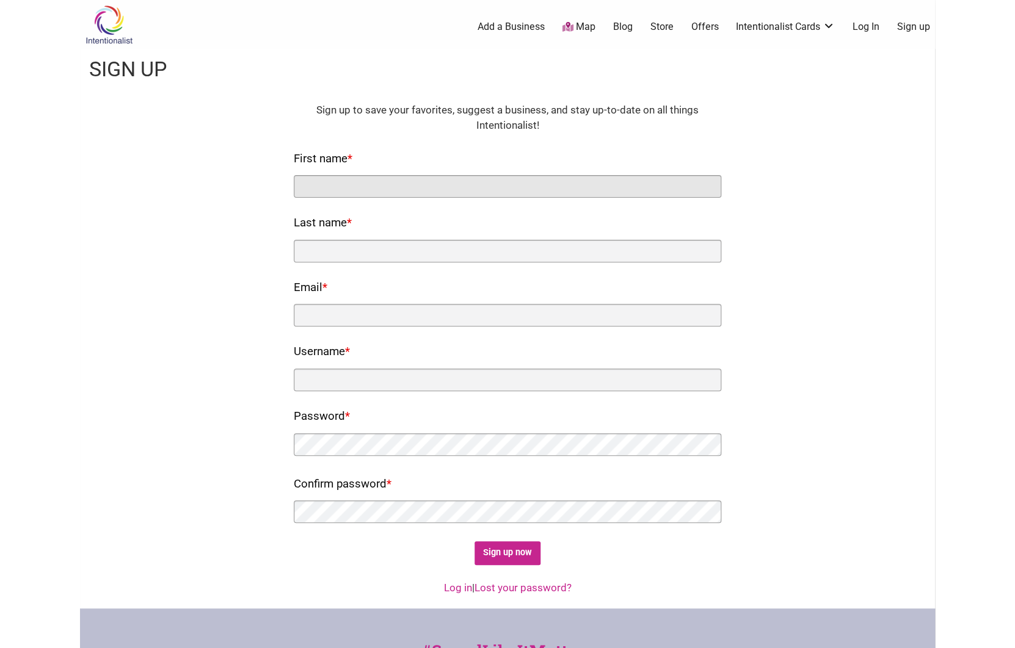
click at [562, 181] on input "First name *" at bounding box center [507, 186] width 427 height 23
type input "Tomoko"
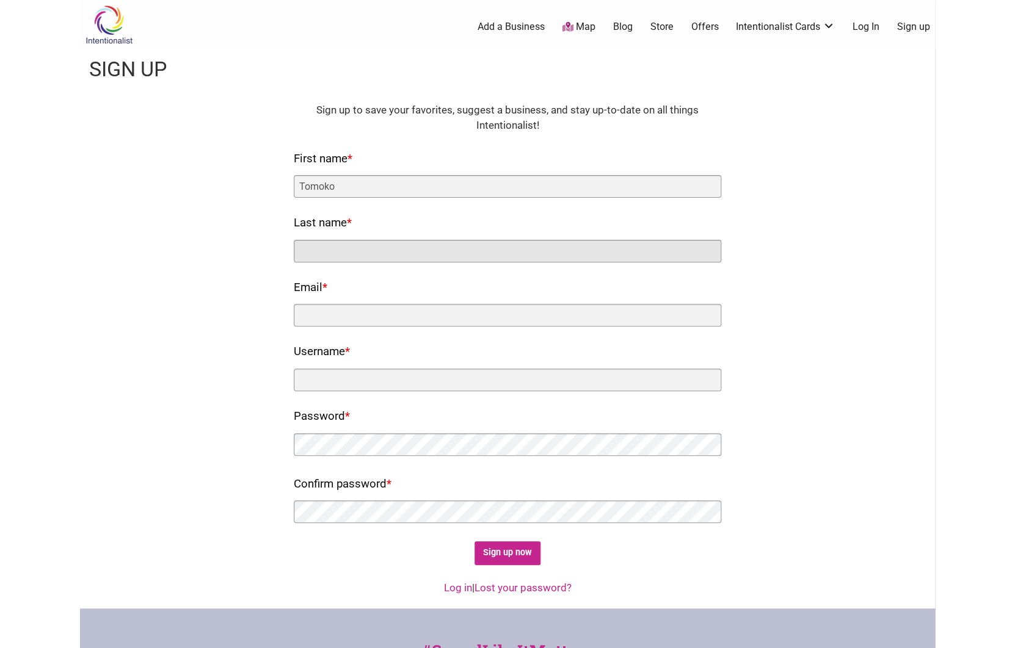
type input "Okada"
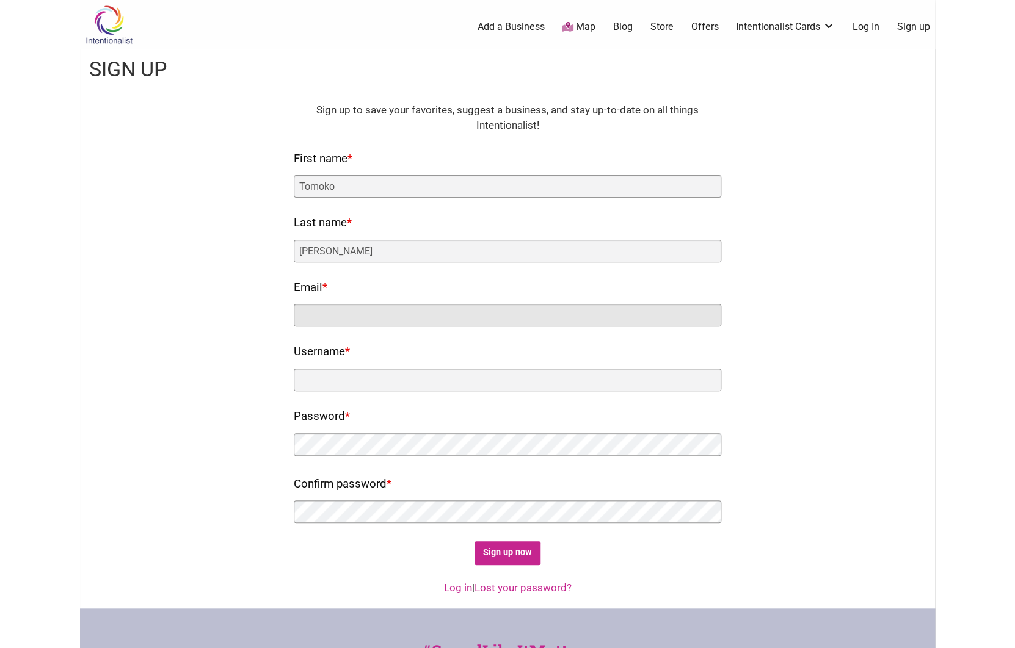
type input "tomok.o.kada@icloud.com"
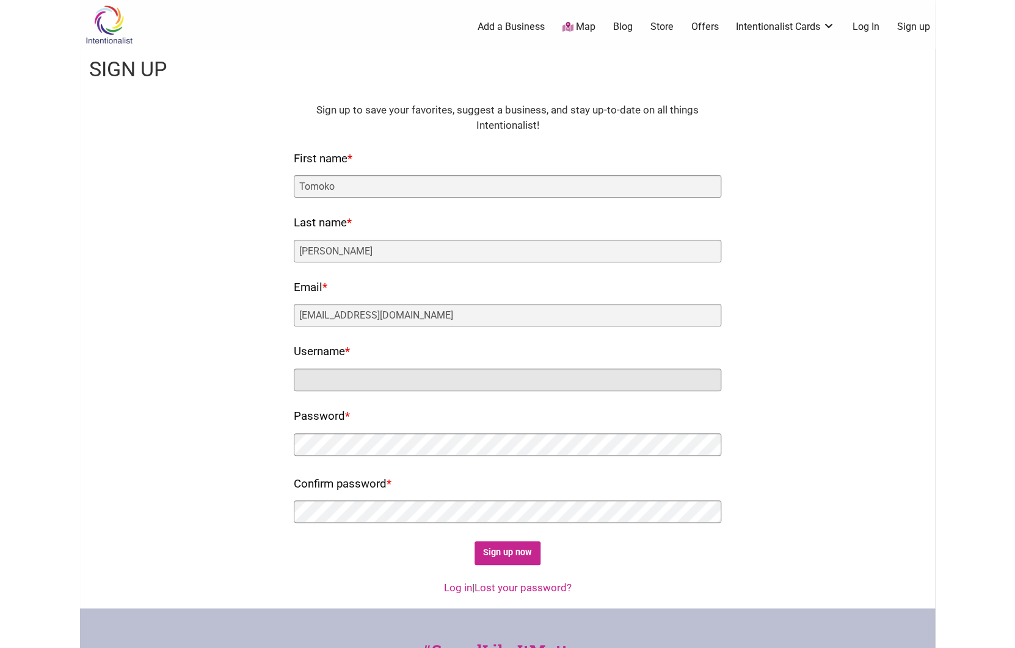
click at [501, 377] on input "Username *" at bounding box center [507, 380] width 427 height 23
type input "Moko"
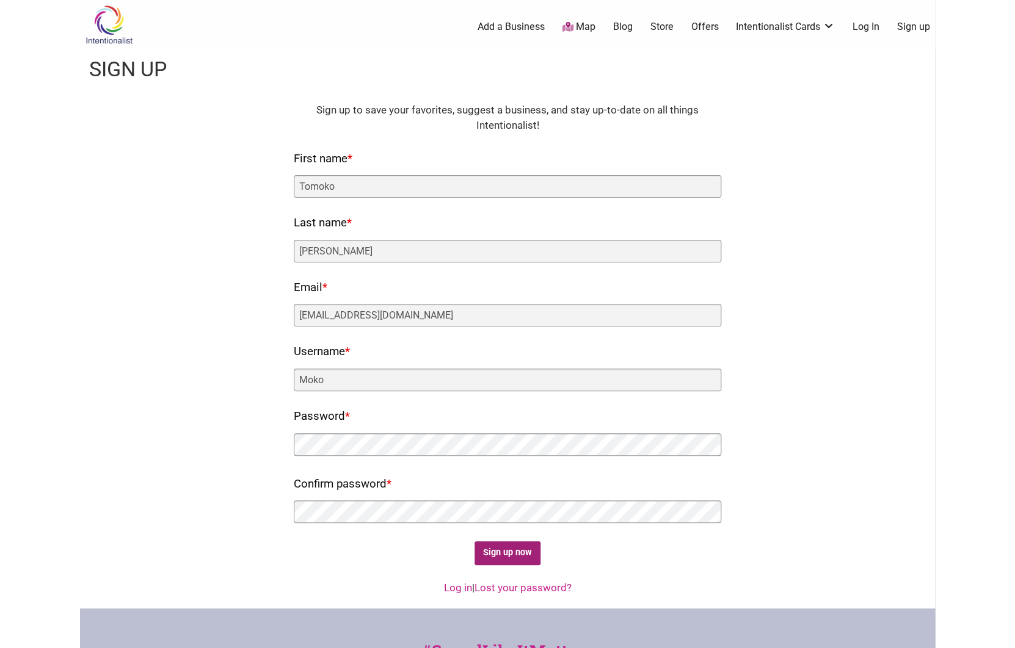
click at [523, 553] on input "Sign up now" at bounding box center [507, 554] width 67 height 24
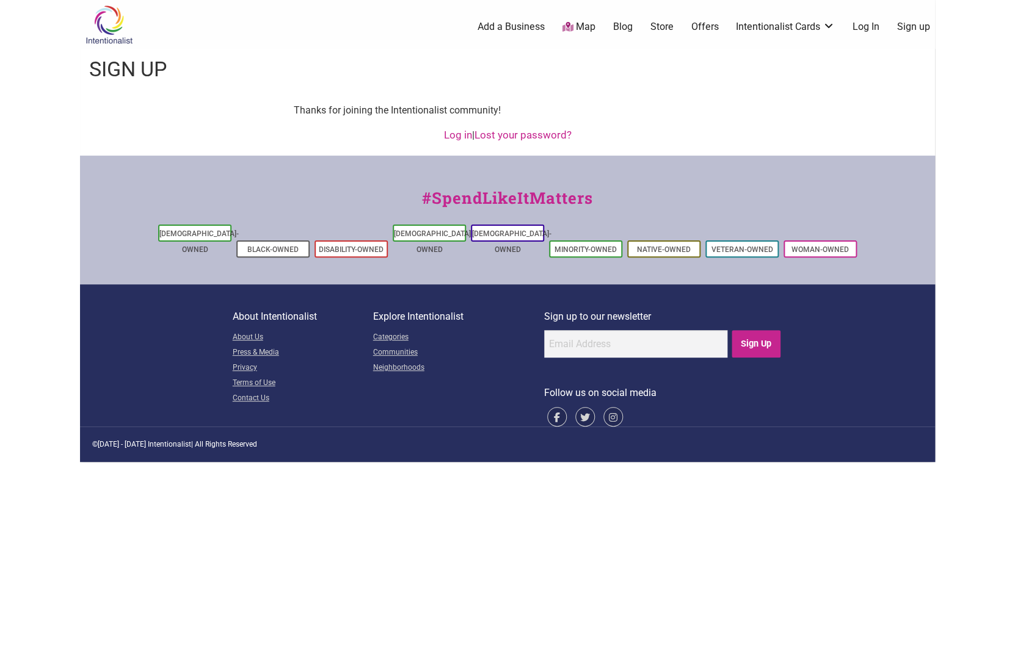
click at [868, 28] on link "Log In" at bounding box center [865, 26] width 27 height 13
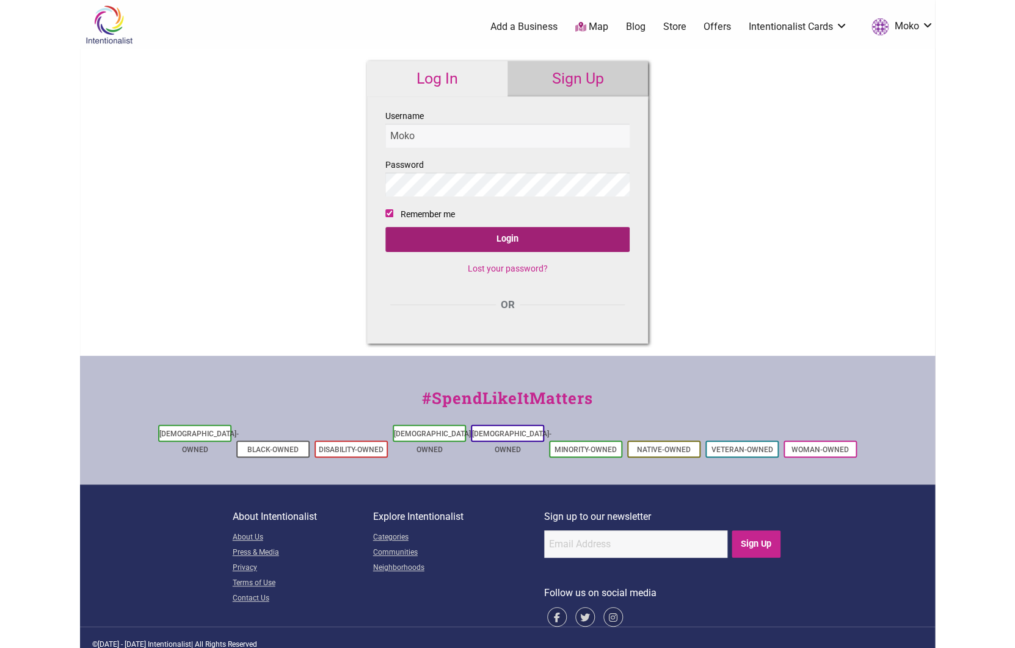
type input "Moko"
click at [517, 248] on input "Login" at bounding box center [507, 239] width 244 height 25
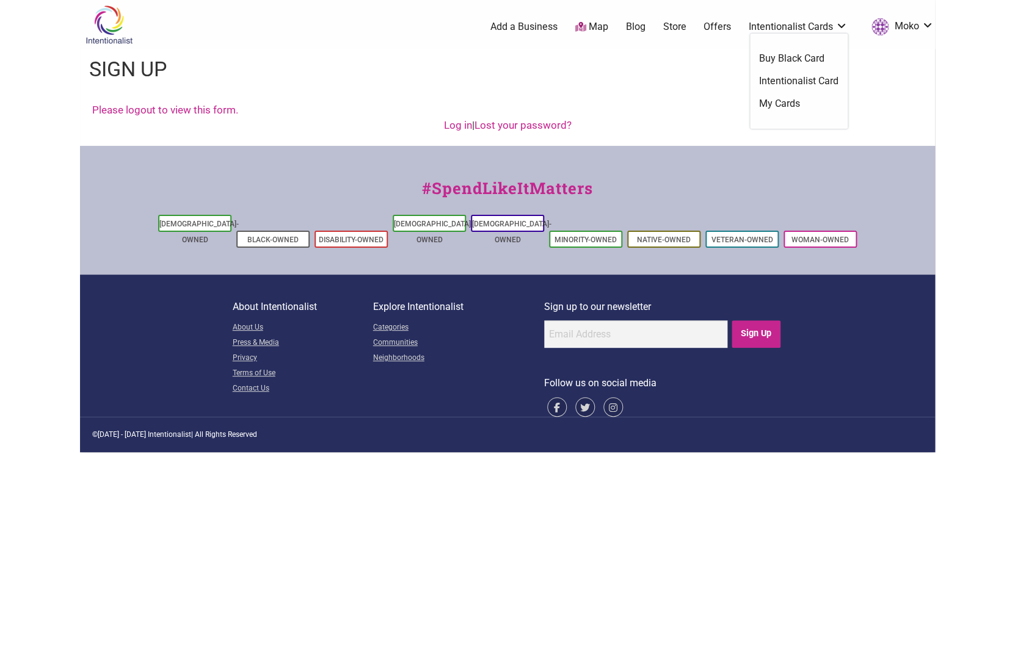
click at [716, 30] on link "Offers" at bounding box center [716, 26] width 27 height 13
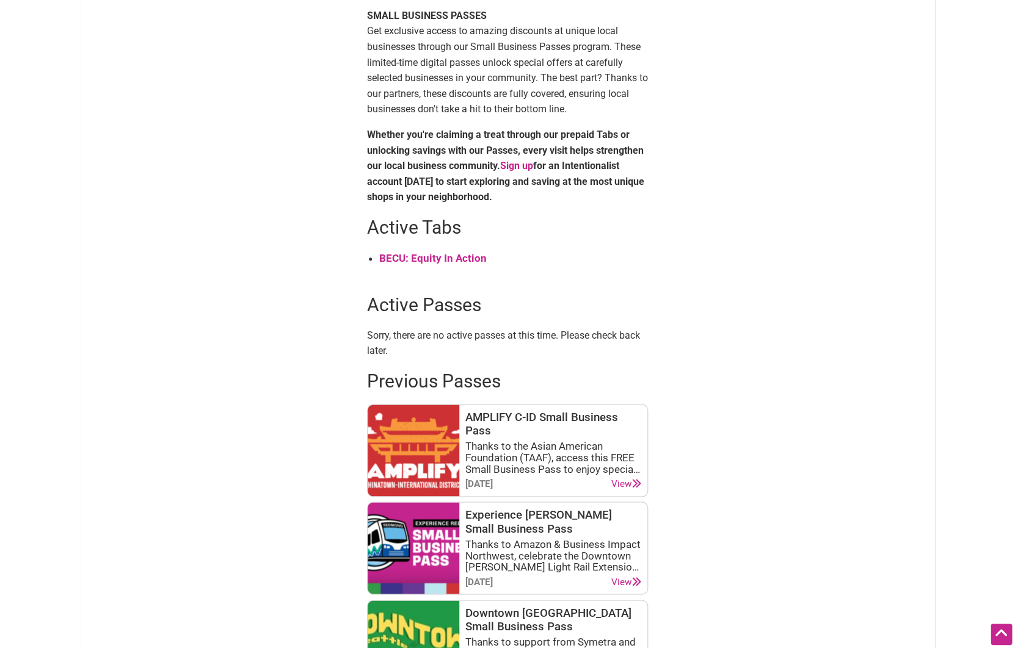
scroll to position [383, 0]
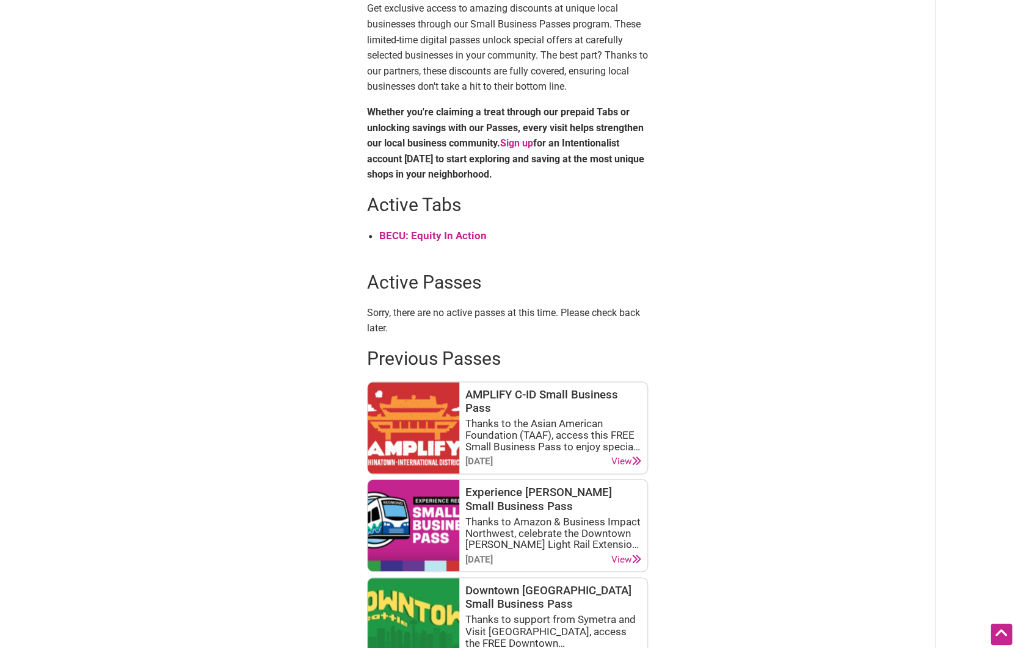
click at [456, 234] on strong "BECU: Equity In Action" at bounding box center [432, 236] width 107 height 12
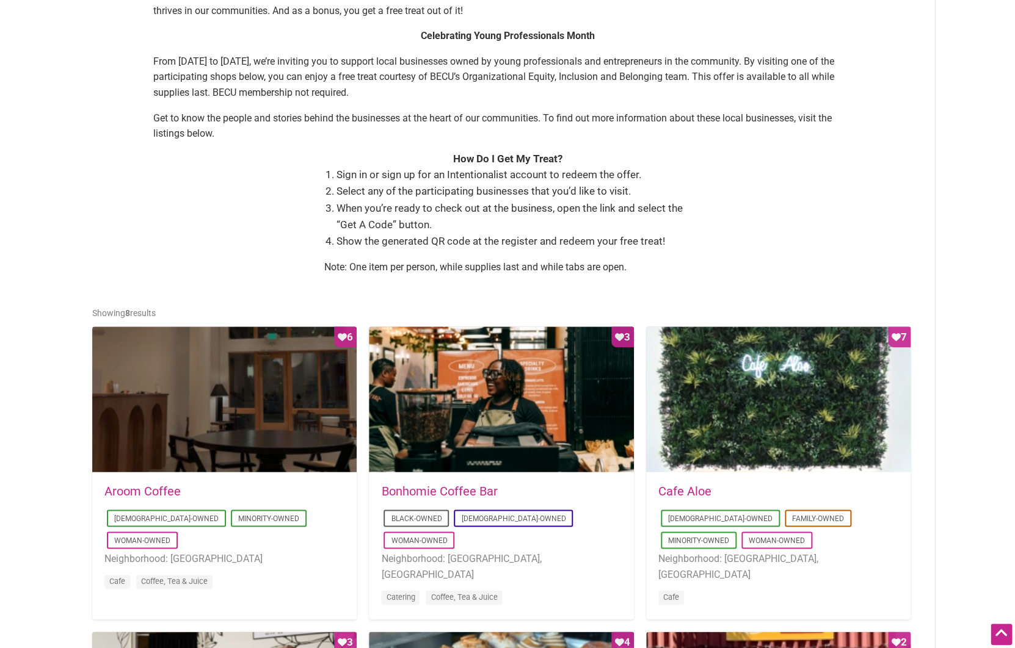
scroll to position [324, 0]
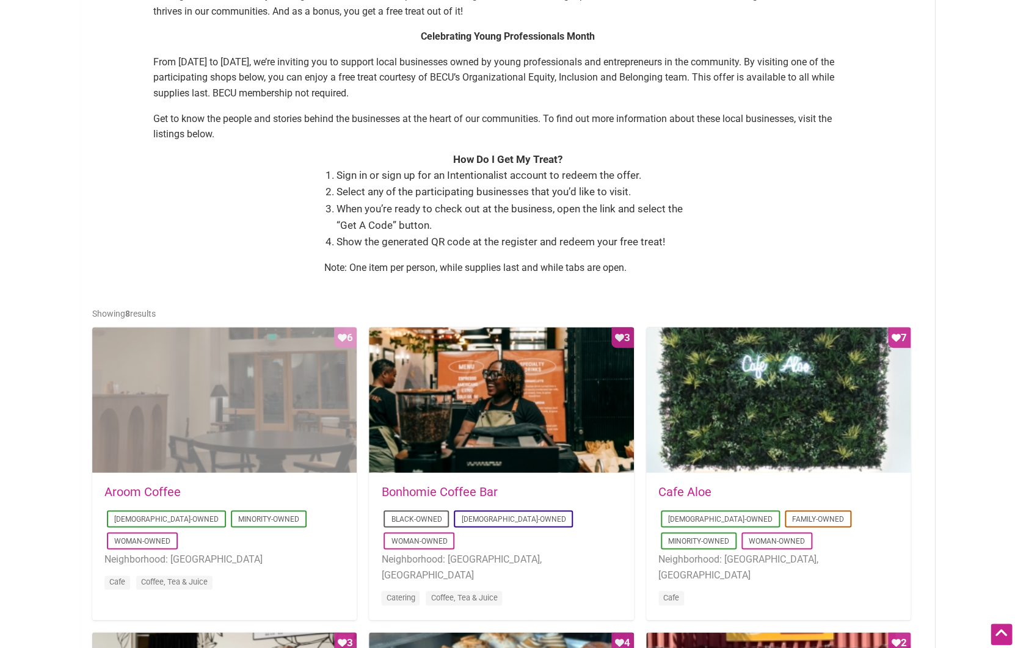
click at [176, 437] on div "Favorite Count 6" at bounding box center [224, 400] width 264 height 147
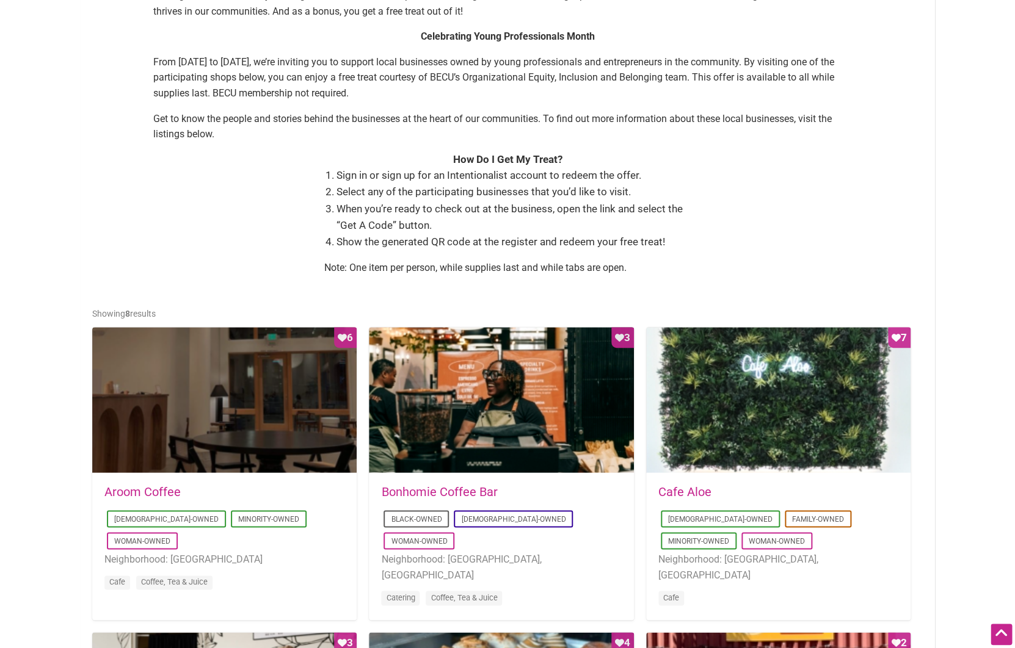
scroll to position [325, 0]
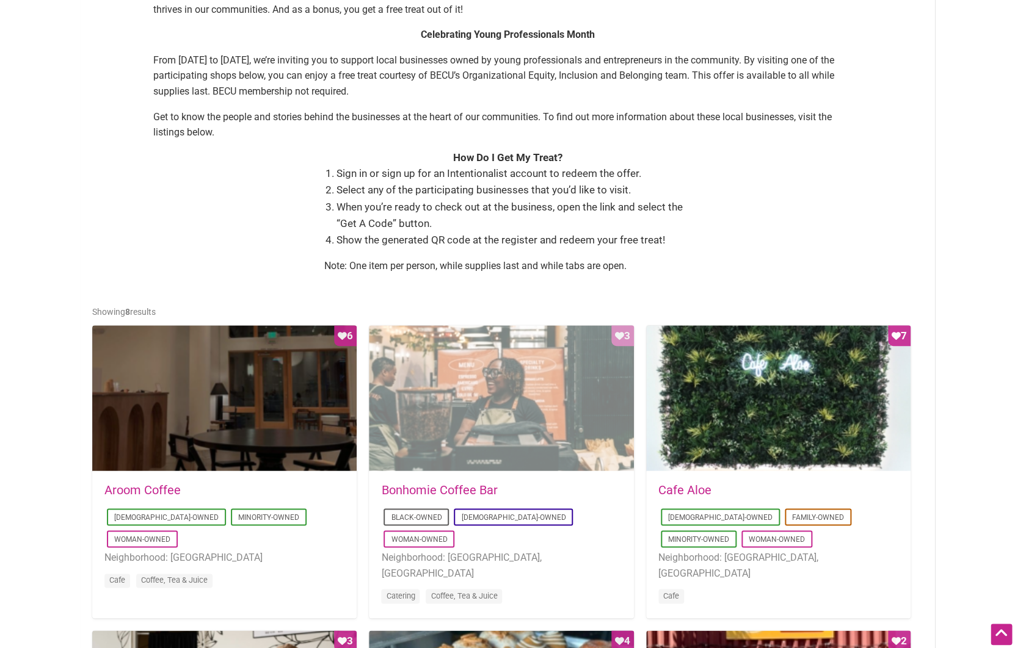
click at [493, 407] on div "Favorite Count 3" at bounding box center [501, 398] width 264 height 147
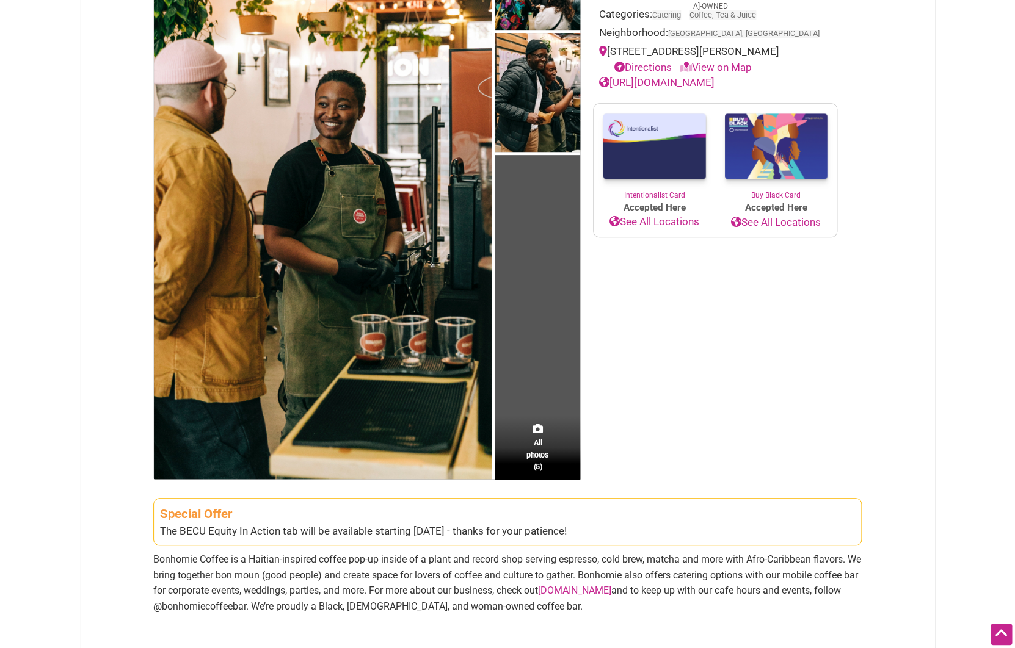
scroll to position [152, 0]
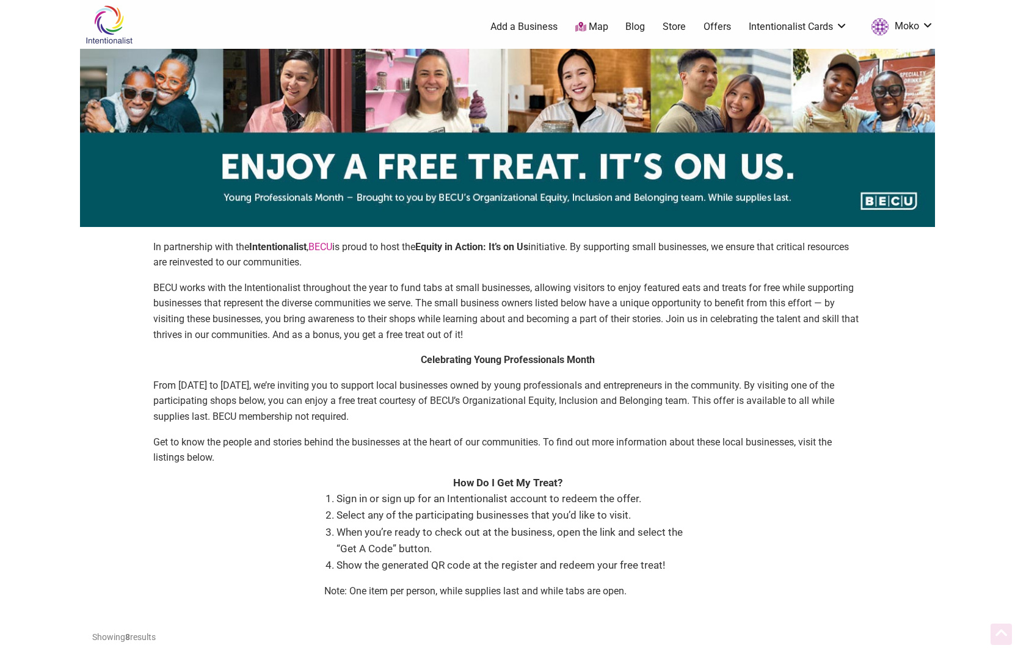
scroll to position [325, 0]
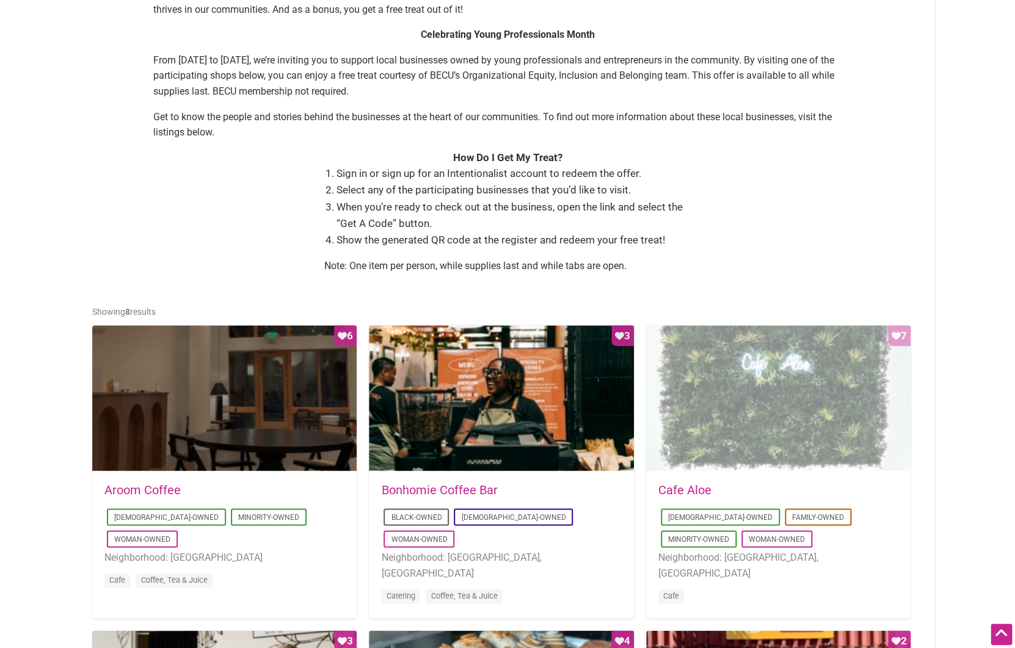
click at [741, 408] on div "Favorite Count 7" at bounding box center [778, 398] width 264 height 147
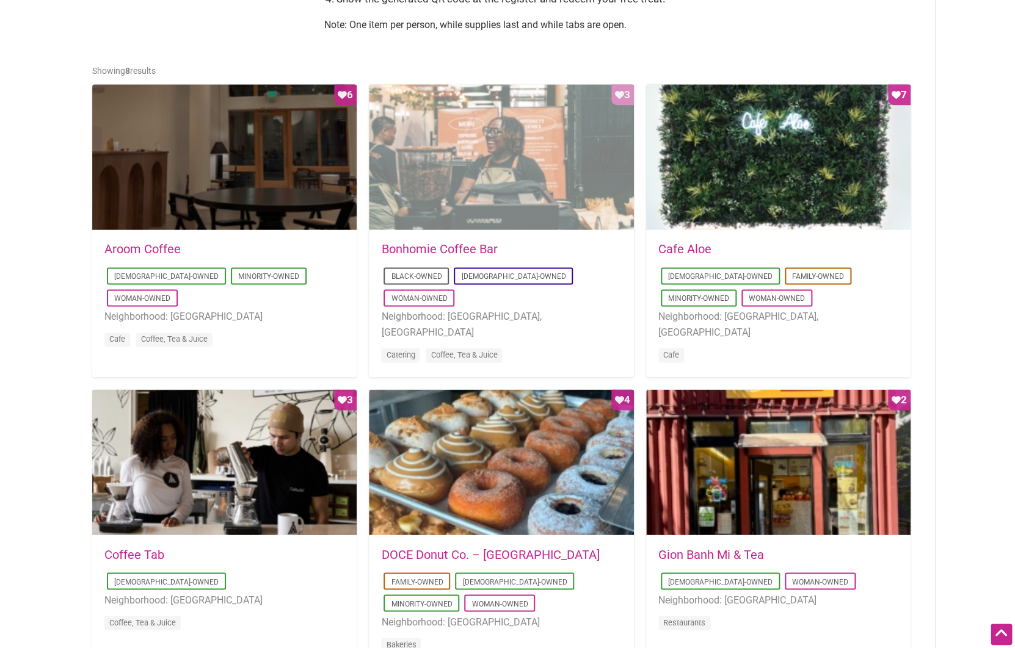
scroll to position [638, 0]
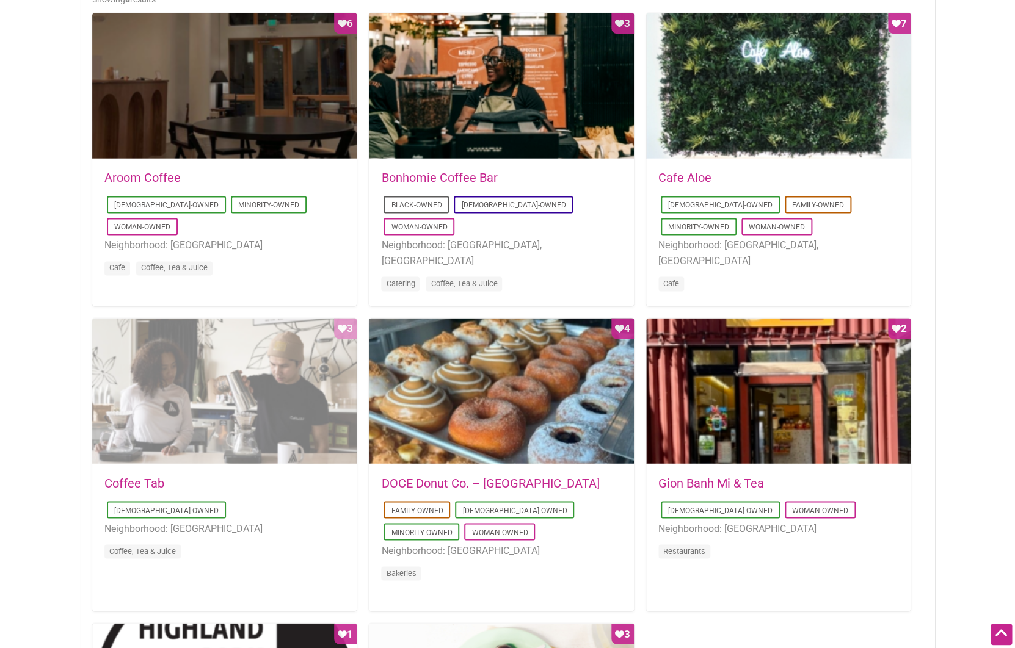
click at [261, 406] on div "Favorite Count 3" at bounding box center [224, 391] width 264 height 147
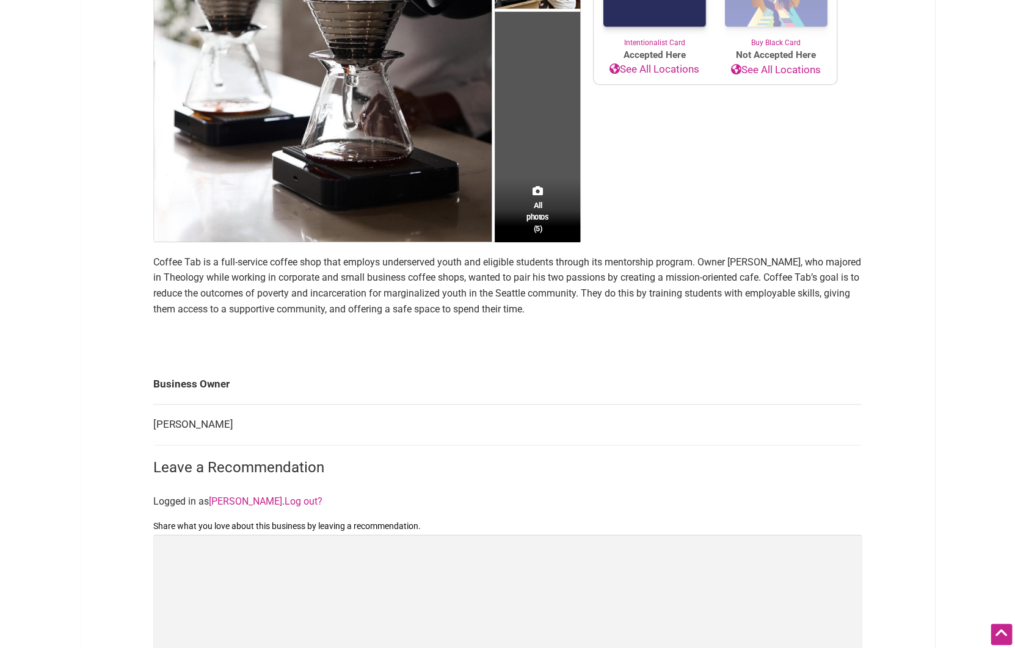
scroll to position [313, 0]
